Goal: Register for event/course

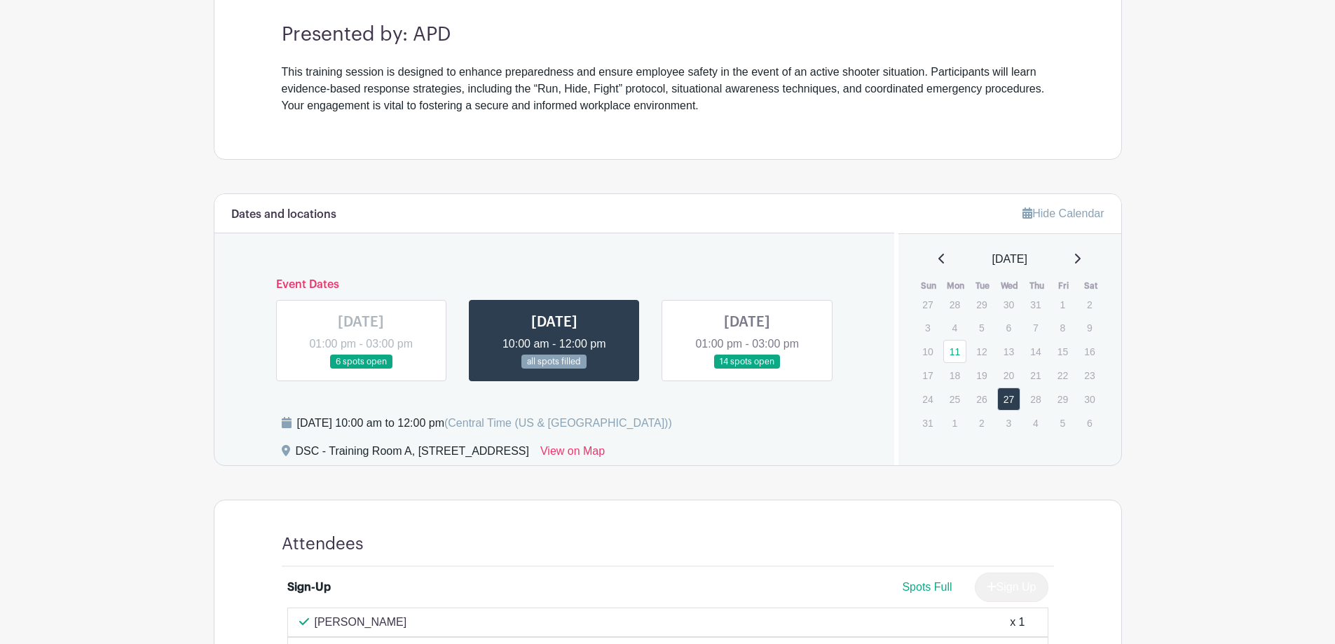
scroll to position [420, 0]
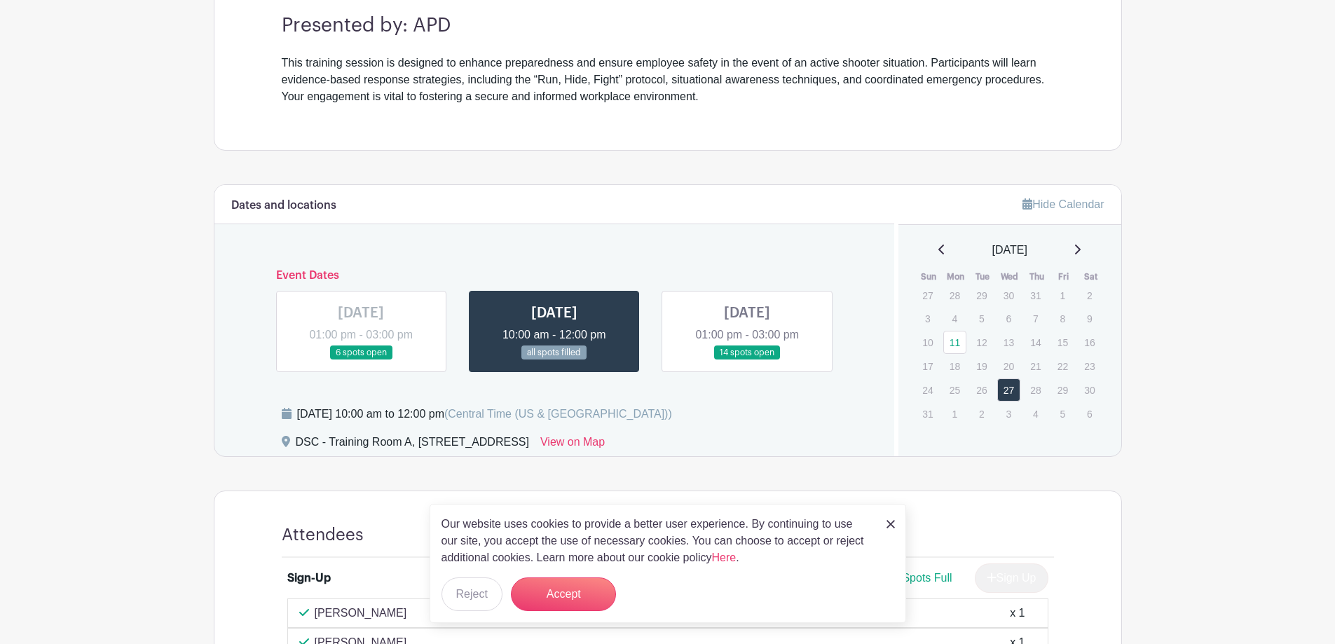
click at [554, 360] on link at bounding box center [554, 360] width 0 height 0
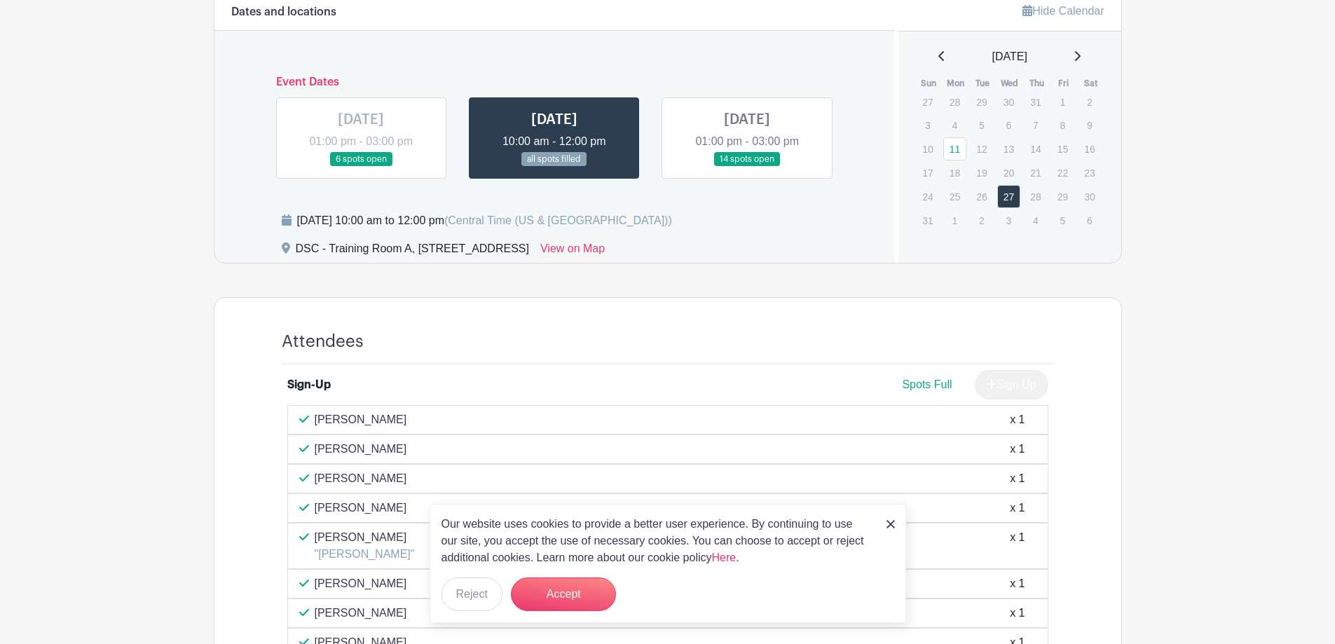
scroll to position [483, 0]
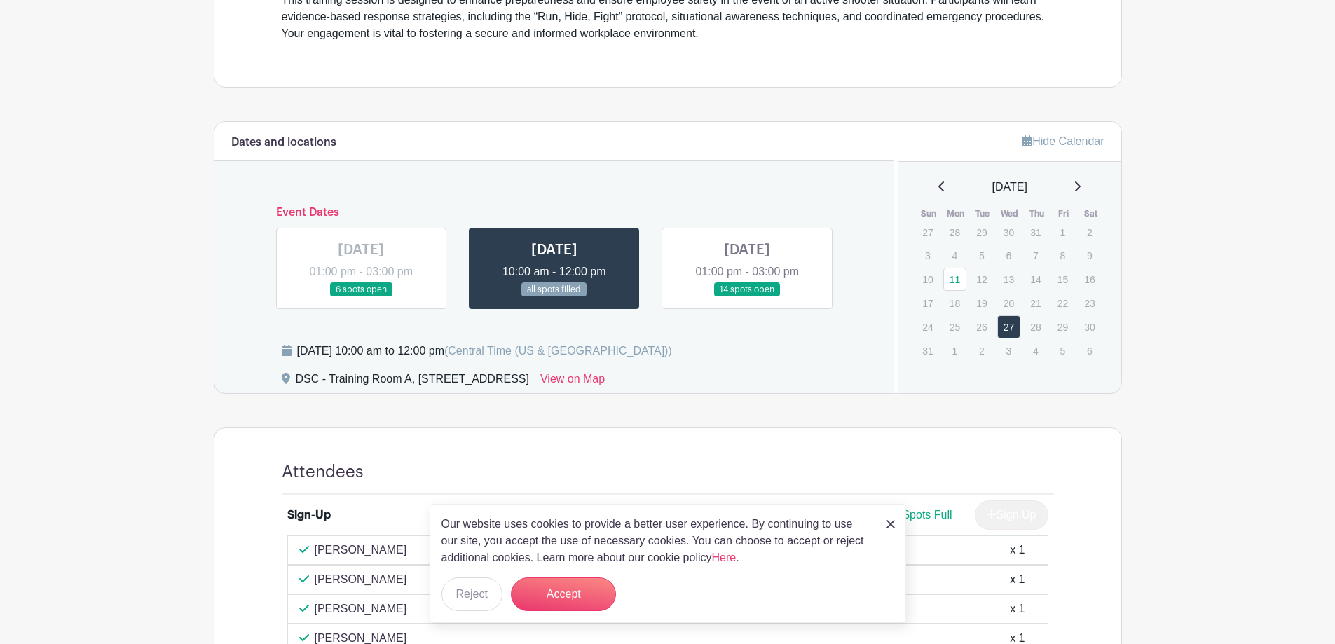
click at [361, 297] on link at bounding box center [361, 297] width 0 height 0
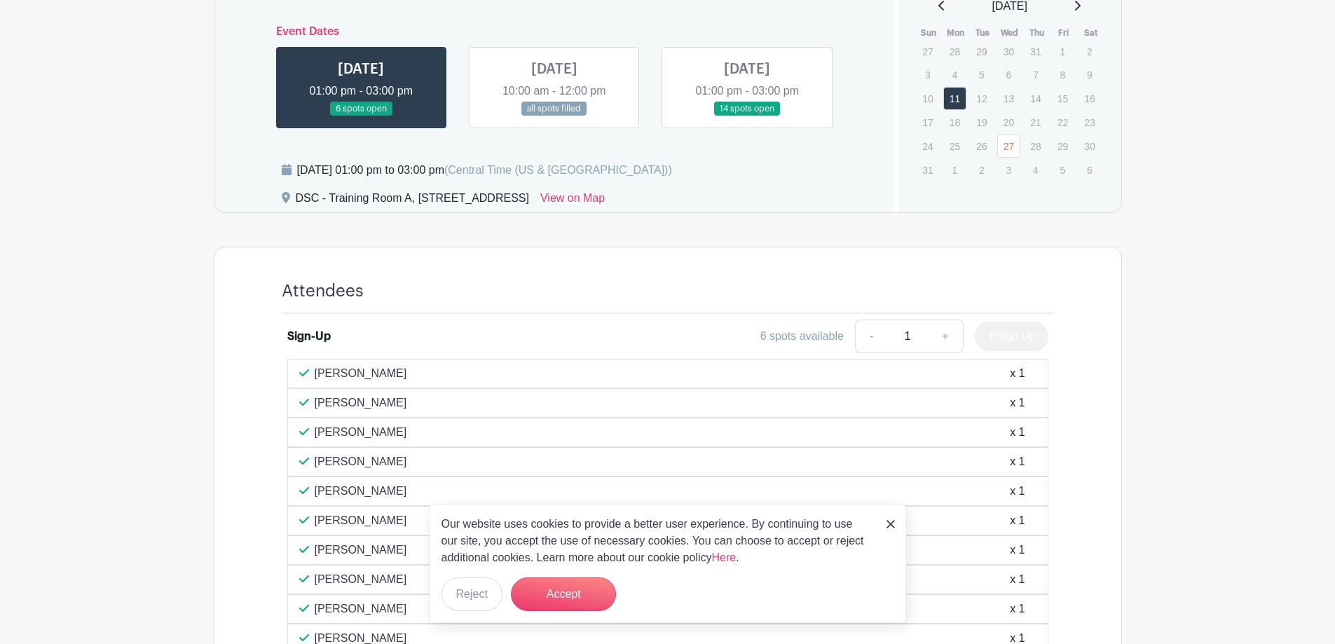
scroll to position [460, 0]
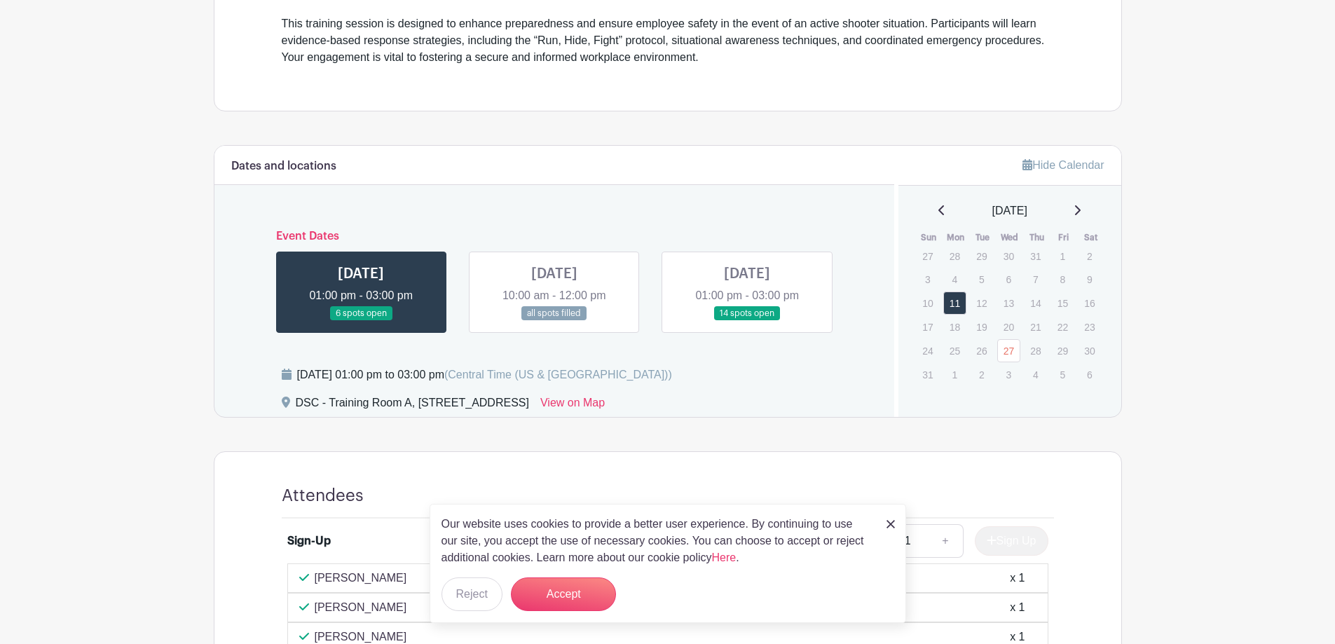
click at [747, 321] on link at bounding box center [747, 321] width 0 height 0
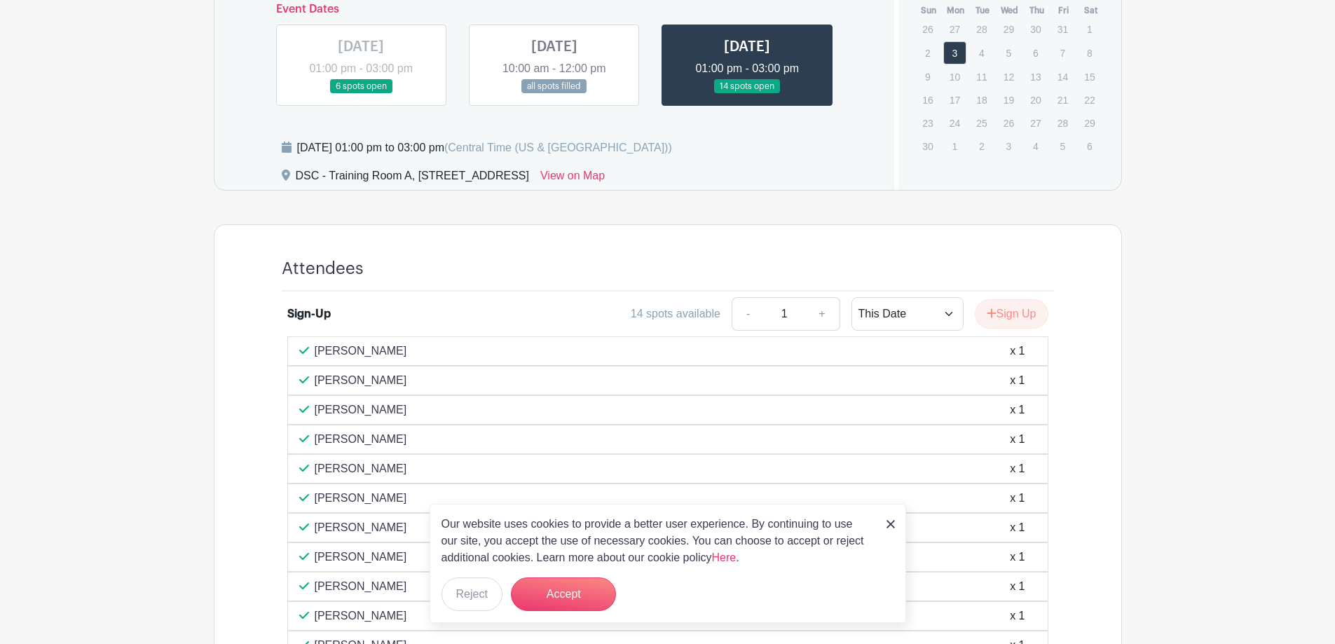
scroll to position [558, 0]
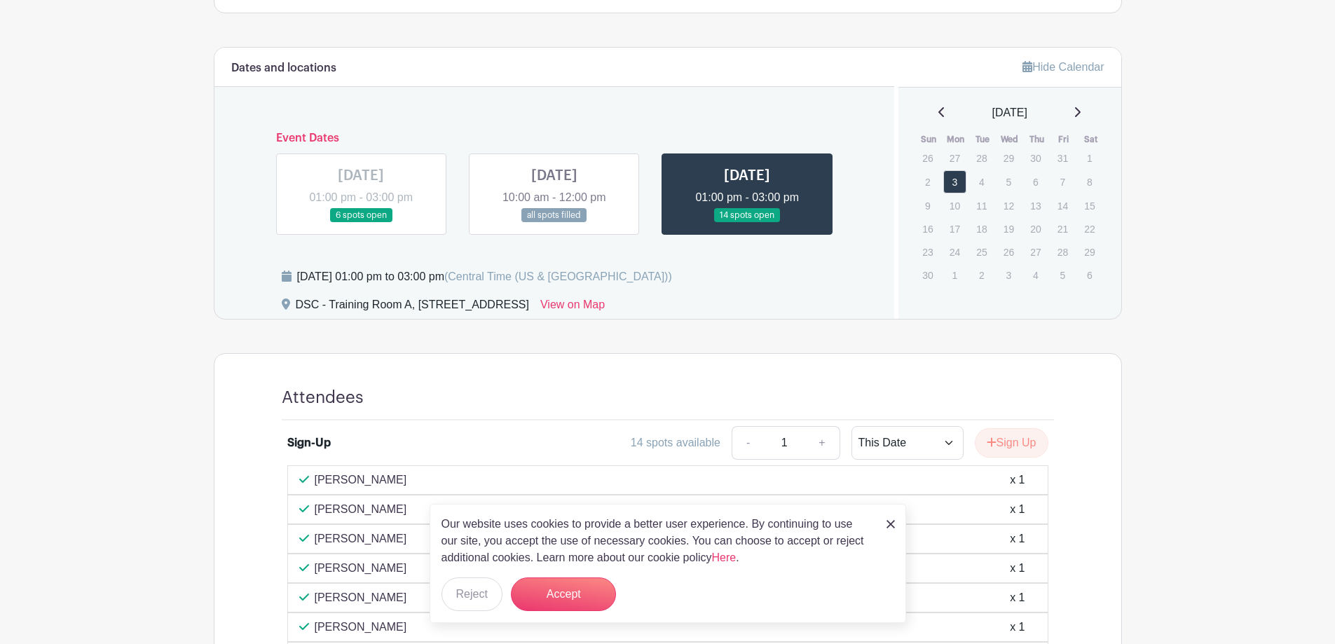
click at [554, 223] on link at bounding box center [554, 223] width 0 height 0
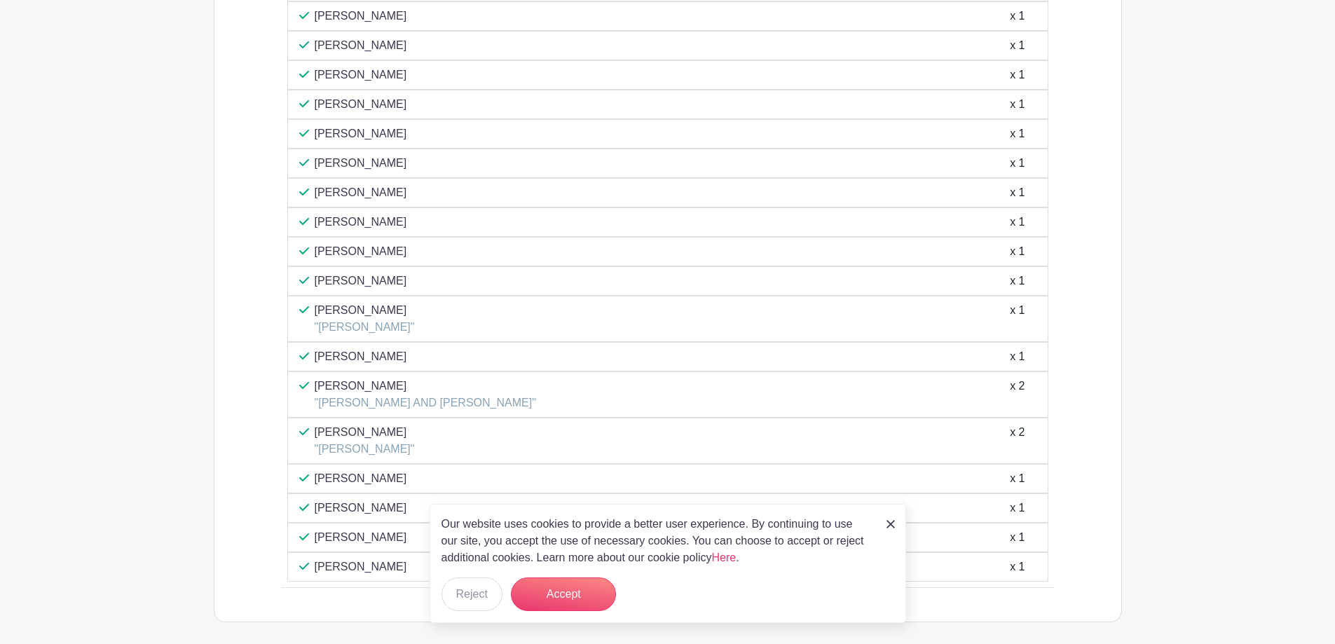
scroll to position [1394, 0]
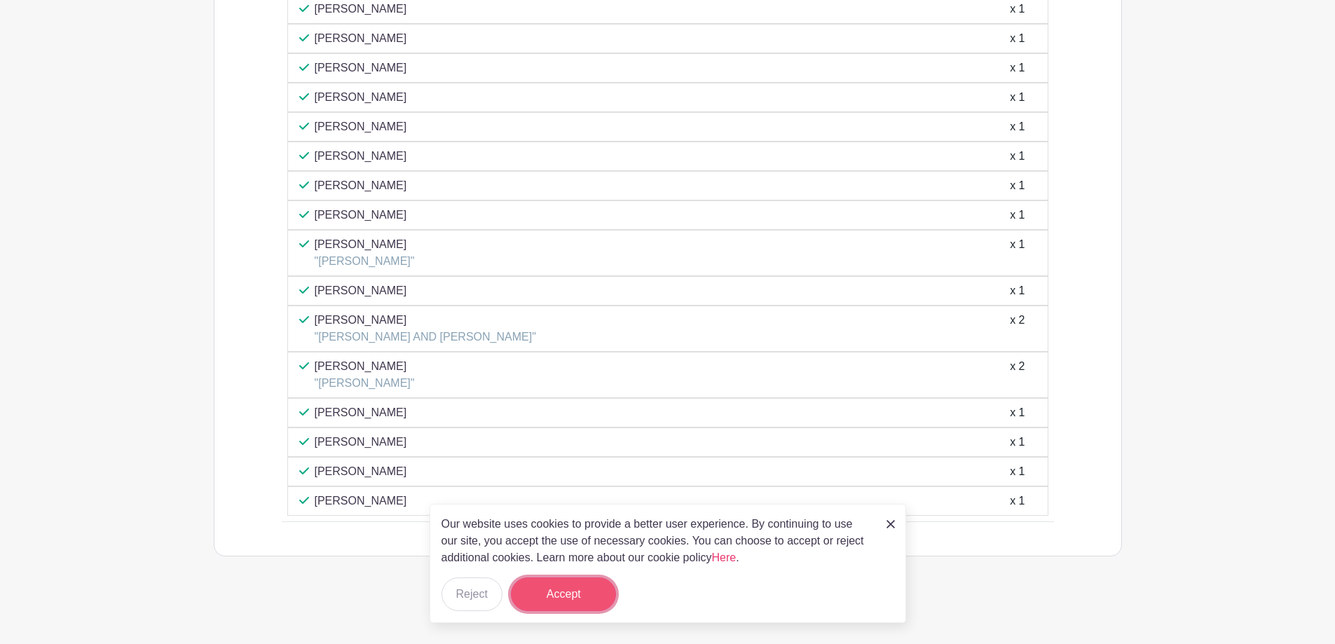
click at [558, 591] on button "Accept" at bounding box center [563, 594] width 105 height 34
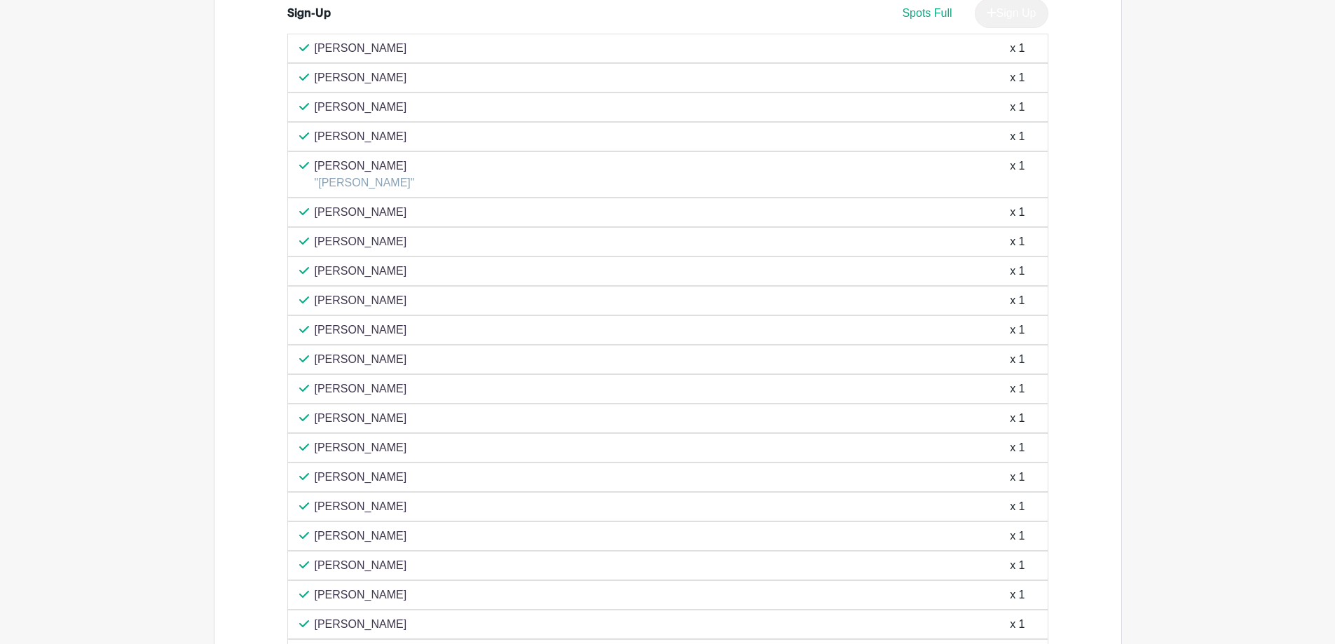
scroll to position [834, 0]
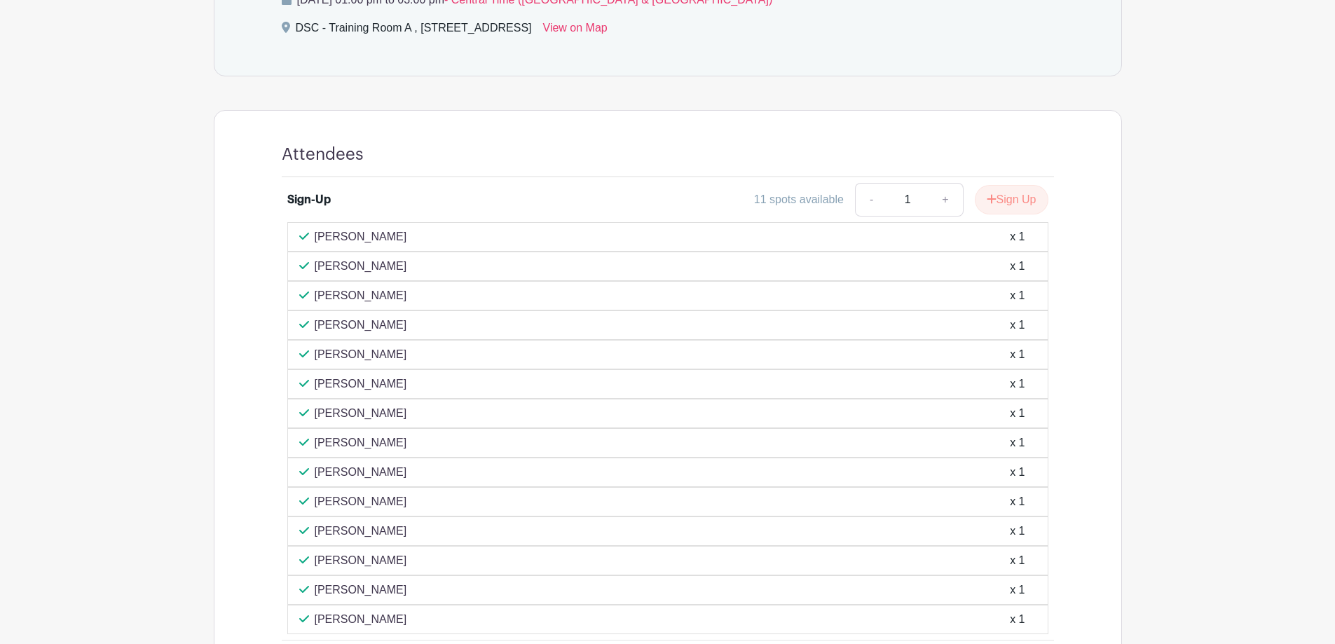
scroll to position [785, 0]
